Goal: Information Seeking & Learning: Learn about a topic

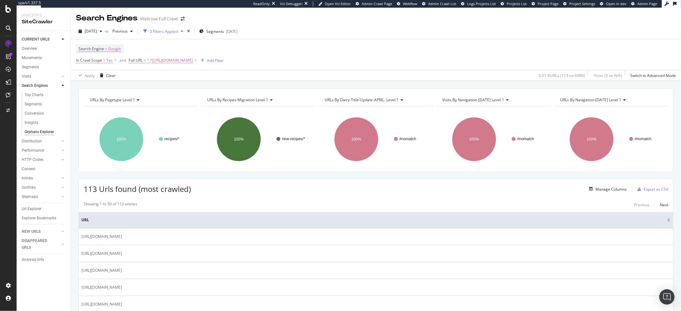
scroll to position [117, 0]
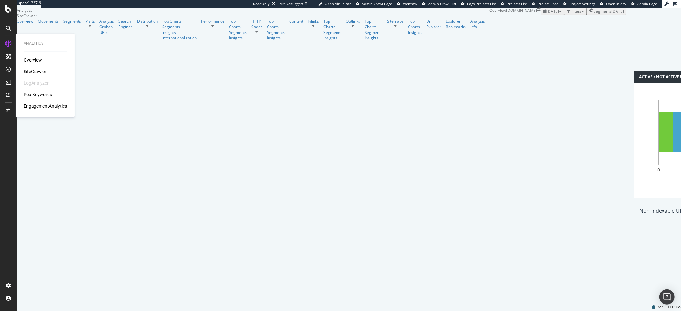
click at [38, 96] on div "RealKeywords" at bounding box center [38, 95] width 28 height 6
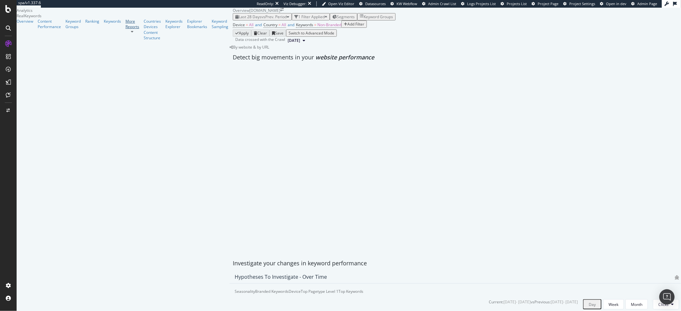
click at [126, 29] on link "More Reports" at bounding box center [133, 24] width 14 height 11
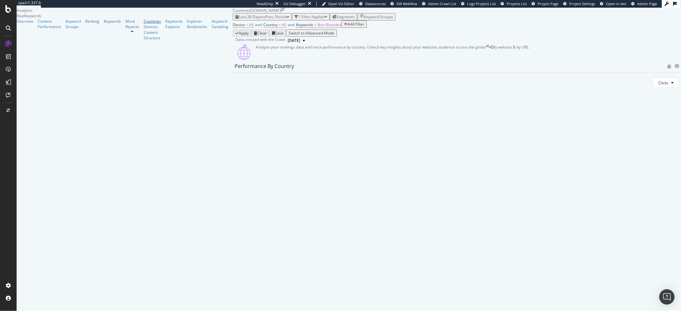
click at [144, 24] on div "Countries" at bounding box center [152, 21] width 17 height 5
click at [317, 27] on span "Non-Branded" at bounding box center [329, 24] width 24 height 5
click at [170, 55] on span "Non-Branded" at bounding box center [161, 51] width 24 height 5
click at [165, 121] on span "All" at bounding box center [189, 124] width 65 height 6
click at [212, 55] on div "Apply" at bounding box center [215, 51] width 10 height 5
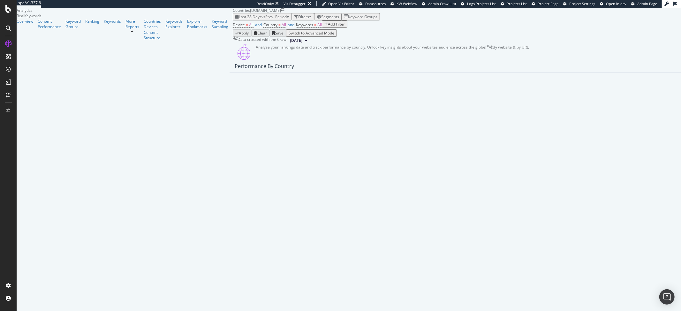
click at [328, 27] on div "Add Filter" at bounding box center [336, 23] width 17 height 5
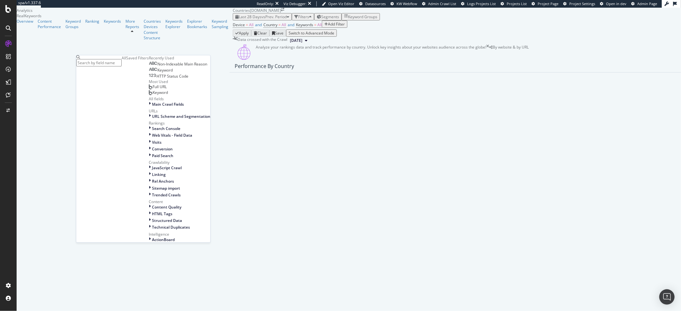
click at [153, 90] on span "Full URL" at bounding box center [160, 86] width 14 height 5
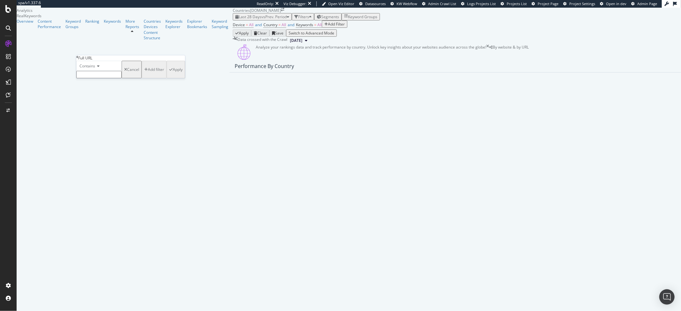
click at [118, 78] on input "text" at bounding box center [98, 74] width 45 height 7
type input "product-info/"
click at [144, 82] on div "Contains product-info/ Cancel Add filter Apply" at bounding box center [130, 71] width 109 height 21
click at [173, 74] on div "Apply" at bounding box center [178, 71] width 10 height 5
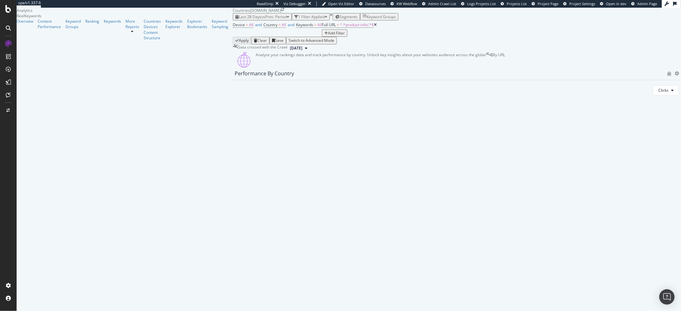
click at [33, 34] on div "Overview Content Performance Keyword Groups Ranking Keywords More Reports Count…" at bounding box center [125, 30] width 216 height 22
click at [33, 24] on div "Overview" at bounding box center [25, 21] width 17 height 5
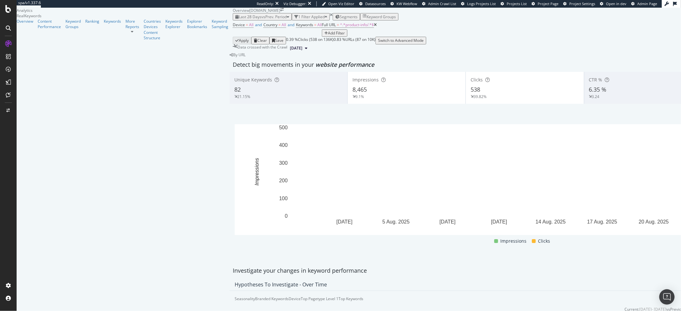
scroll to position [592, 0]
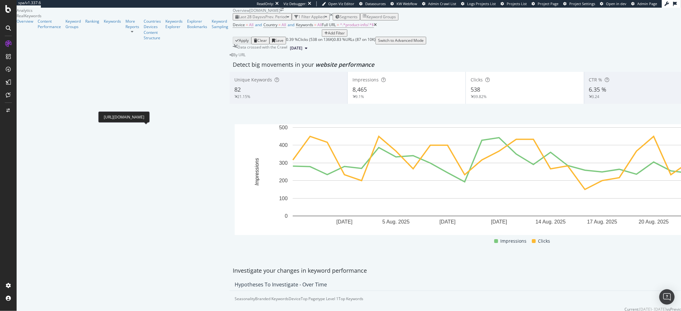
copy div "[URL][DOMAIN_NAME]"
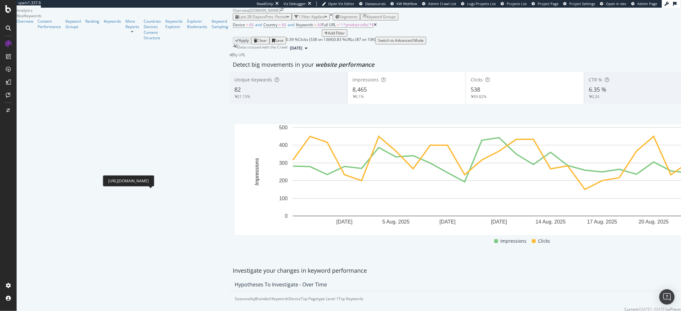
scroll to position [541, 0]
click at [165, 29] on div "Keywords Explorer" at bounding box center [173, 24] width 17 height 11
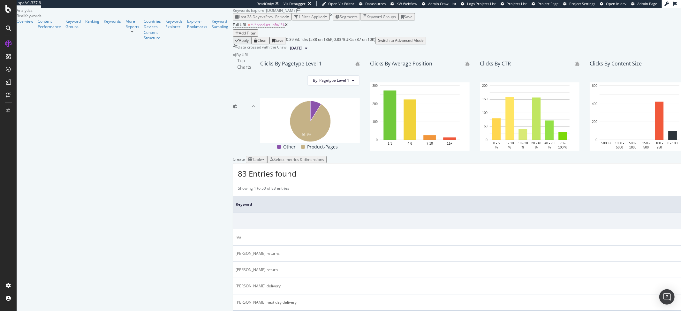
click at [239, 36] on div "Add Filter" at bounding box center [247, 32] width 17 height 5
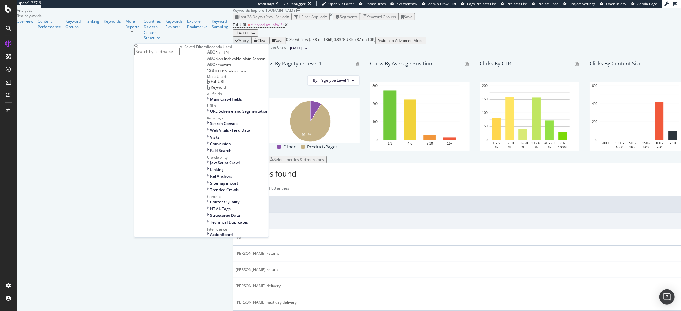
click at [216, 68] on span "Keyword" at bounding box center [223, 64] width 15 height 5
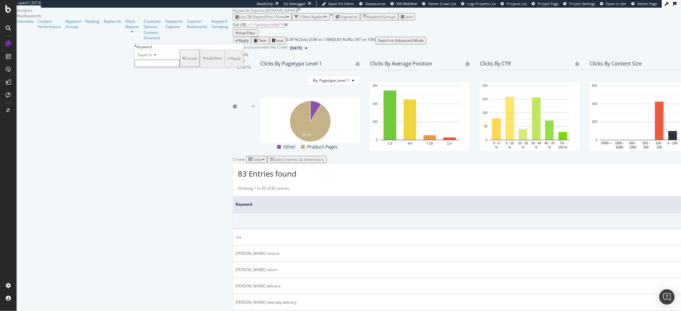
click at [175, 67] on div at bounding box center [156, 63] width 45 height 7
click at [157, 60] on div "Equal to" at bounding box center [156, 55] width 45 height 10
click at [159, 100] on span "Doesn't end with" at bounding box center [151, 96] width 30 height 5
click at [165, 67] on input "text" at bounding box center [156, 63] width 45 height 7
type input "mon"
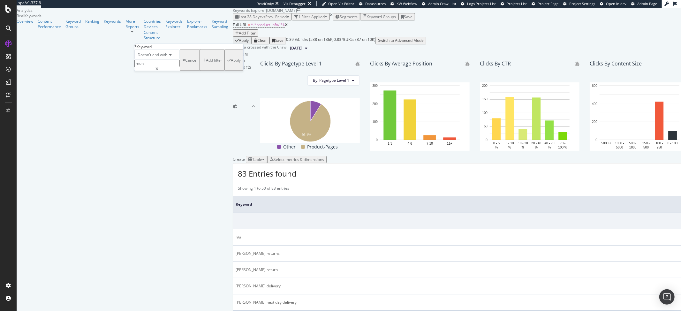
click at [231, 63] on div "Apply" at bounding box center [236, 59] width 10 height 5
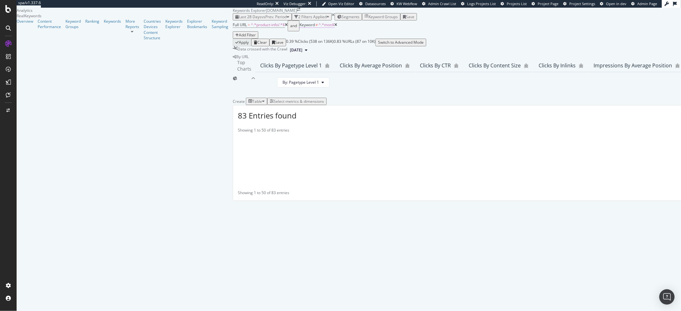
click at [316, 27] on span "≠" at bounding box center [317, 24] width 2 height 5
click at [159, 56] on span "Doesn't end with" at bounding box center [163, 53] width 30 height 5
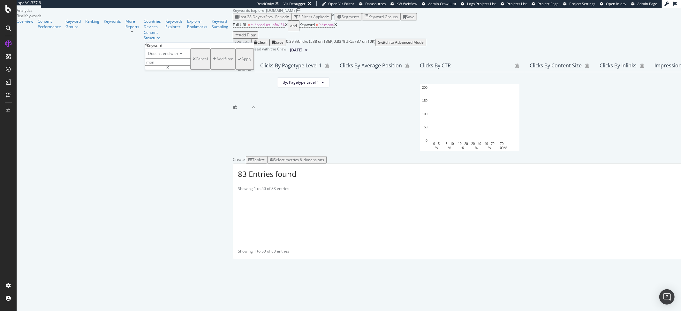
click at [161, 56] on span "Doesn't end with" at bounding box center [163, 53] width 30 height 5
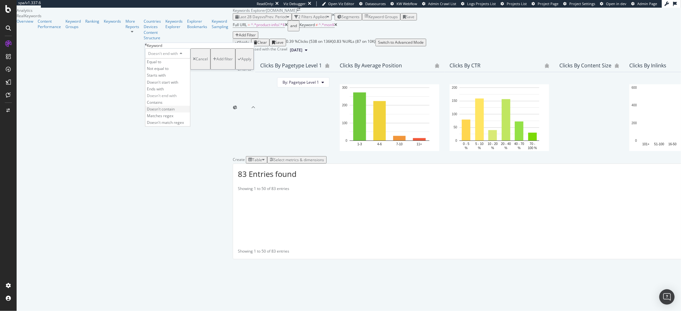
click at [172, 112] on span "Doesn't contain" at bounding box center [161, 108] width 28 height 5
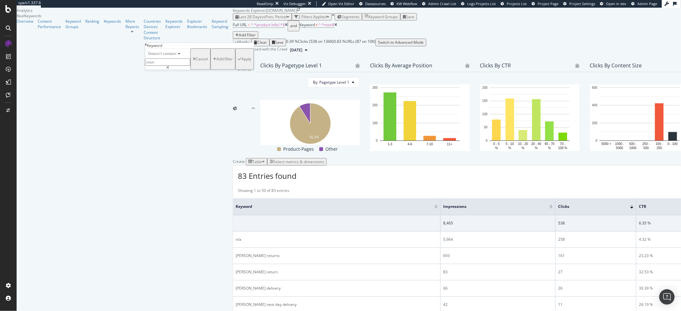
click at [241, 62] on div "Apply" at bounding box center [246, 58] width 10 height 5
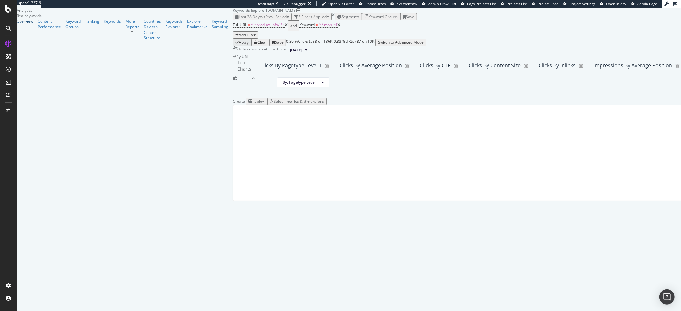
click at [33, 24] on div "Overview" at bounding box center [25, 21] width 17 height 5
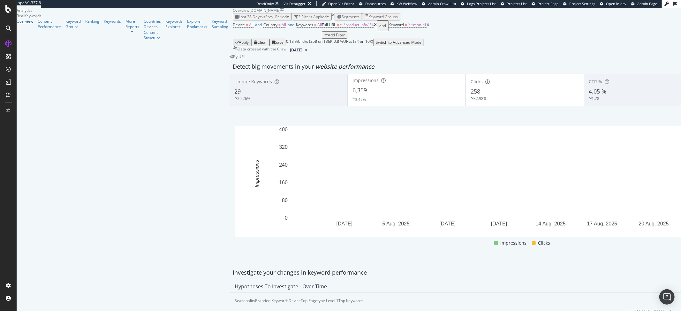
scroll to position [548, 0]
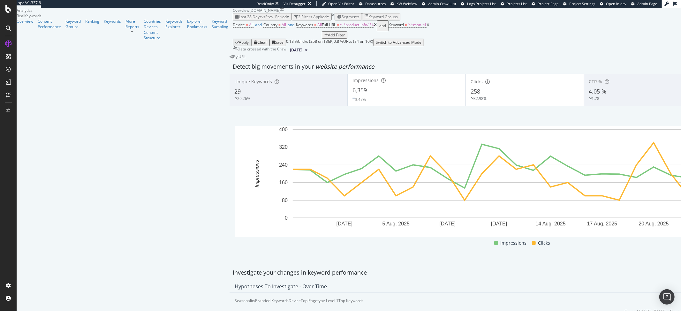
click at [408, 27] on span "^.*mon.*$" at bounding box center [417, 24] width 19 height 5
click at [151, 40] on div "Keyword" at bounding box center [199, 41] width 109 height 5
click at [147, 42] on icon at bounding box center [146, 41] width 2 height 4
click at [270, 39] on div "Device = All and Country = All and Keywords = All Full URL = ^.*product-info/.*…" at bounding box center [525, 29] width 584 height 18
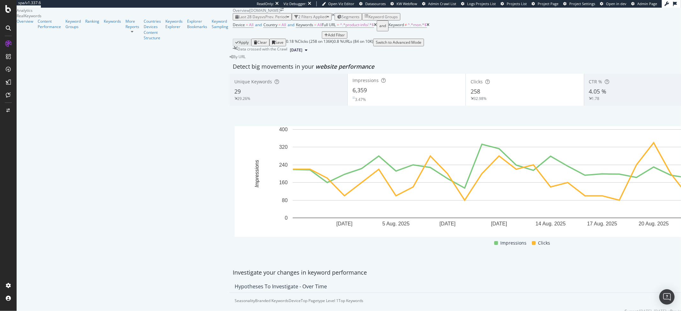
click at [427, 27] on icon at bounding box center [428, 25] width 3 height 4
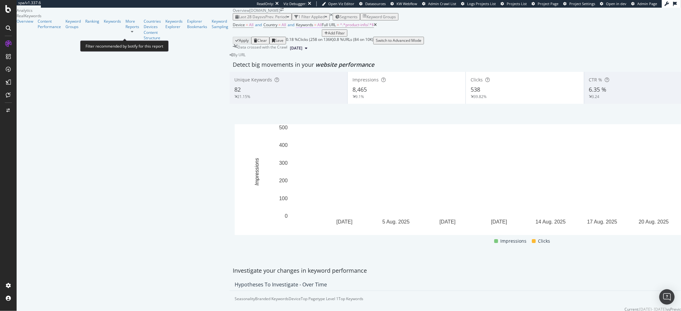
click at [296, 27] on span "Keywords" at bounding box center [304, 24] width 17 height 5
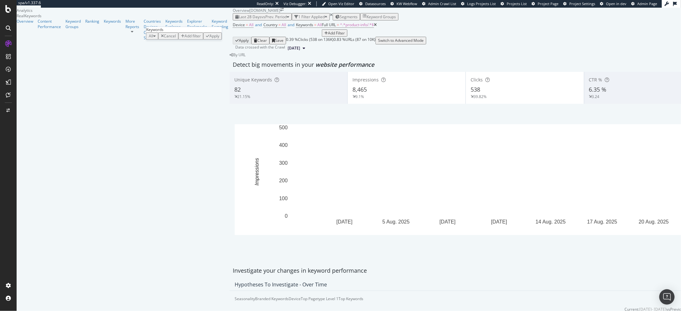
click at [156, 39] on div "All" at bounding box center [152, 35] width 7 height 5
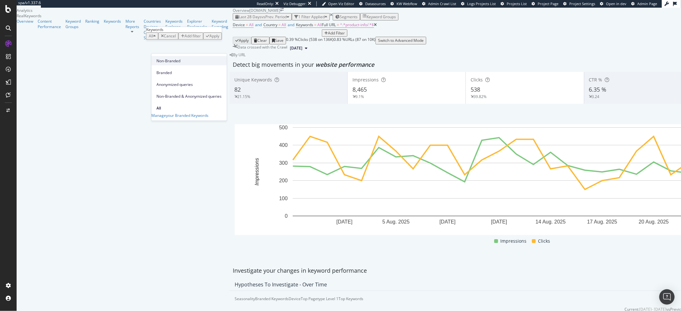
click at [173, 59] on span "Non-Branded" at bounding box center [189, 61] width 65 height 6
click at [229, 39] on div "Apply" at bounding box center [234, 35] width 10 height 5
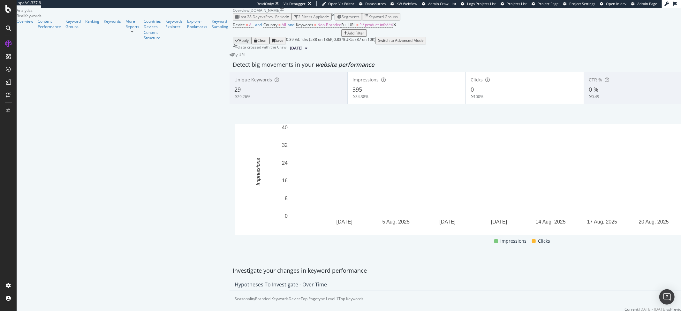
scroll to position [426, 0]
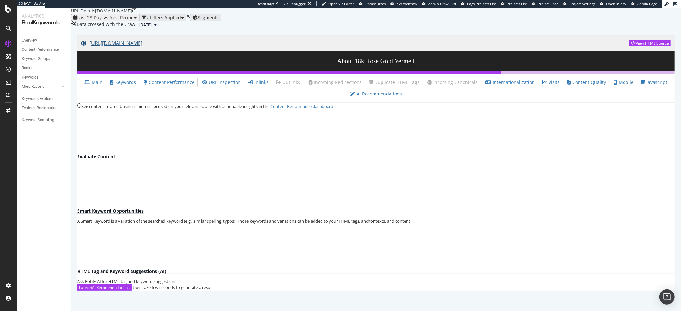
click at [236, 51] on link "[URL][DOMAIN_NAME]" at bounding box center [355, 43] width 548 height 16
